Goal: Information Seeking & Learning: Learn about a topic

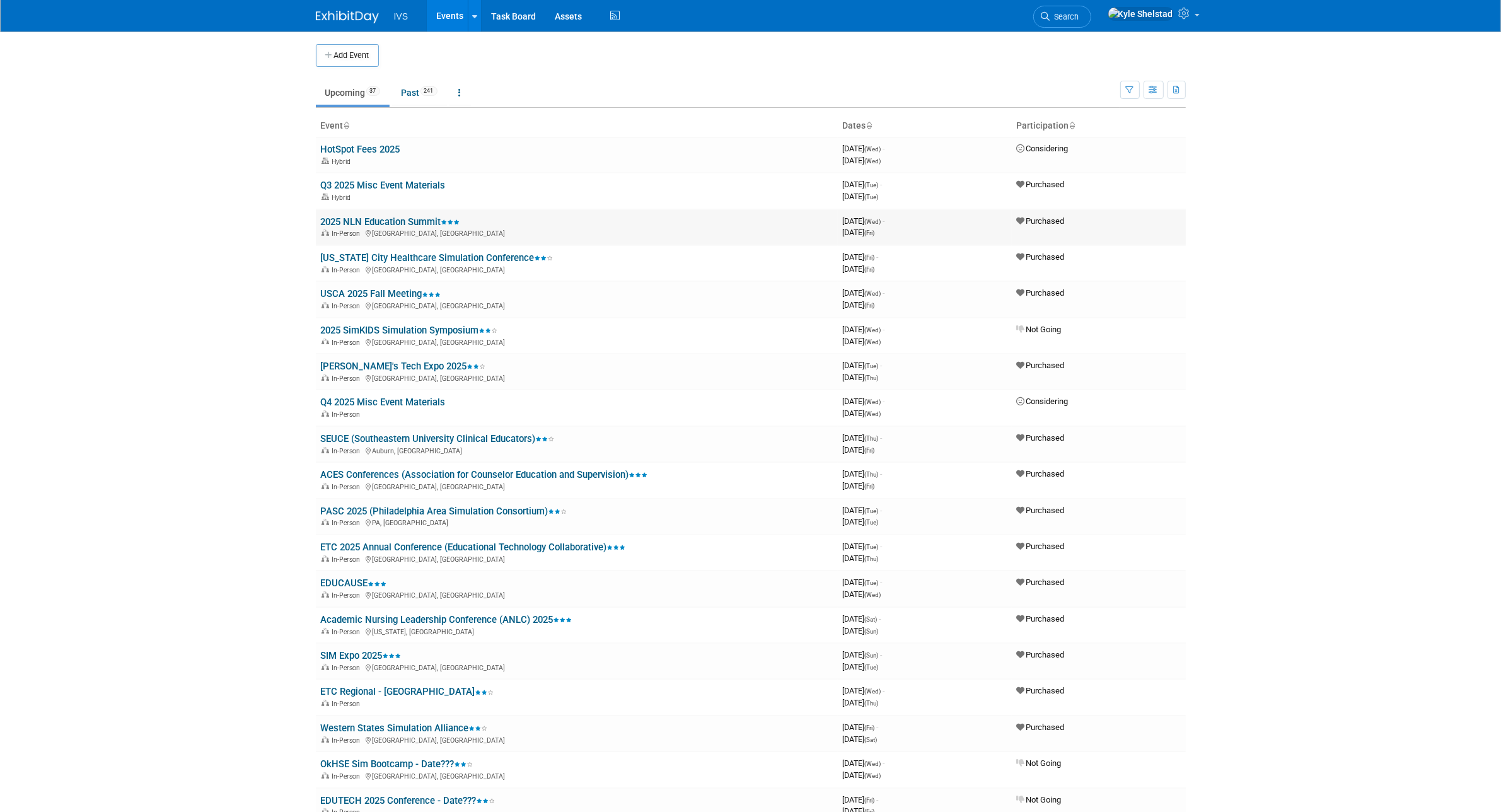
click at [395, 222] on link "2025 NLN Education Summit" at bounding box center [390, 222] width 139 height 12
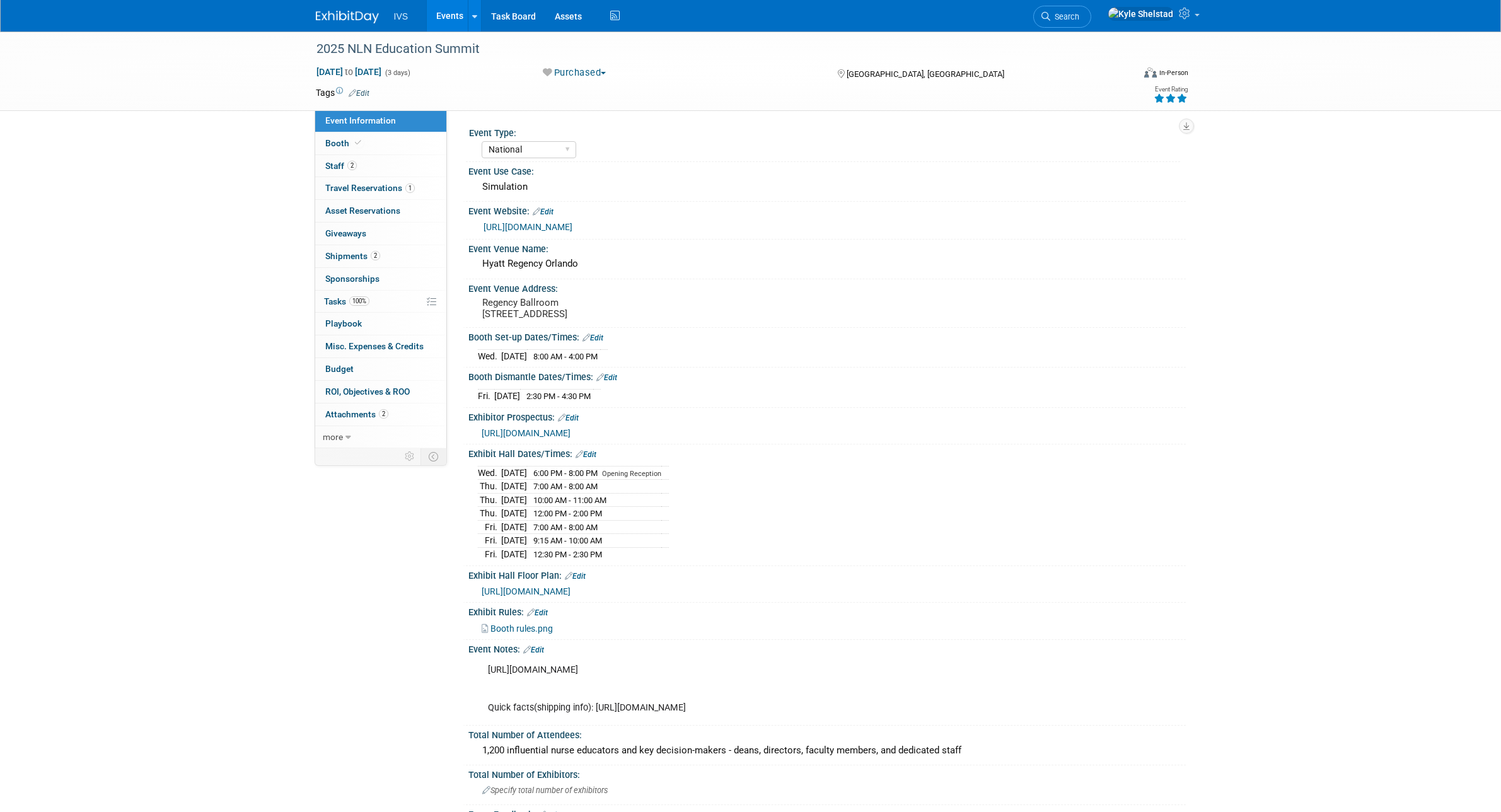
select select "National"
drag, startPoint x: 480, startPoint y: 484, endPoint x: 628, endPoint y: 565, distance: 168.7
click at [628, 560] on tbody "Wed. Sep 17, 2025 6:00 PM - 8:00 PM Opening Reception Thu. Sep 18, 2025 7:00 AM…" at bounding box center [573, 513] width 191 height 94
click at [629, 560] on td "12:30 PM - 2:30 PM" at bounding box center [594, 554] width 134 height 13
drag, startPoint x: 631, startPoint y: 565, endPoint x: 522, endPoint y: 562, distance: 109.0
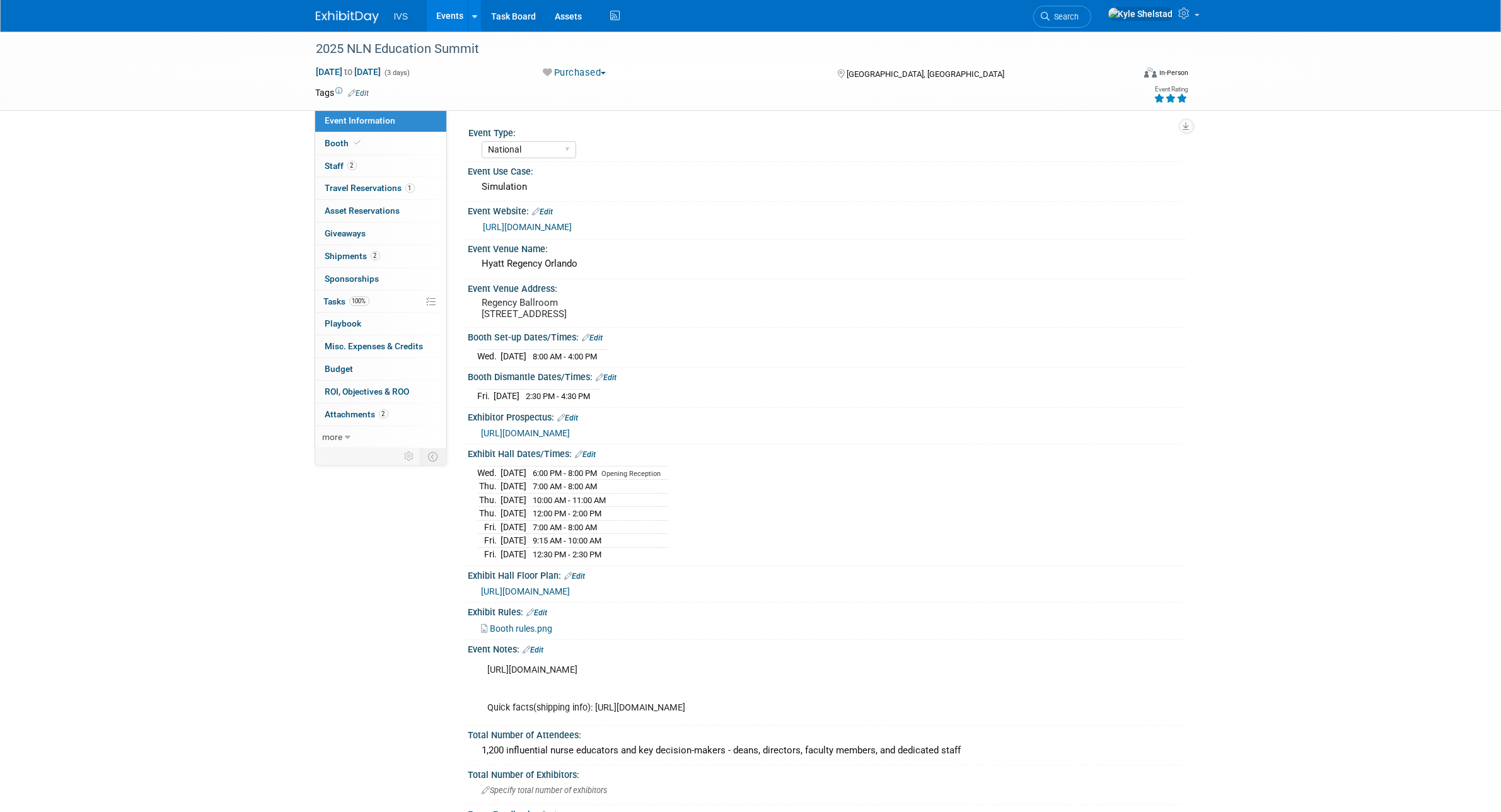
click at [522, 560] on tr "Fri. Sep 19, 2025 12:30 PM - 2:30 PM" at bounding box center [573, 554] width 191 height 13
drag, startPoint x: 479, startPoint y: 565, endPoint x: 584, endPoint y: 579, distance: 105.9
click at [579, 565] on div "Exhibit Hall Dates/Times: Edit Wed. Sep 17, 2025 6:00 PM - 8:00 PM Opening Rece…" at bounding box center [825, 504] width 723 height 121
click at [589, 560] on td "12:30 PM - 2:30 PM" at bounding box center [594, 554] width 134 height 13
click at [602, 559] on span "12:30 PM - 2:30 PM" at bounding box center [568, 554] width 69 height 9
